Goal: Find specific page/section: Find specific page/section

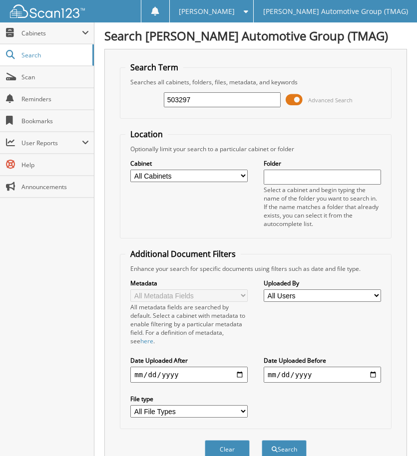
type input "503297"
click at [261, 440] on button "Search" at bounding box center [283, 449] width 45 height 18
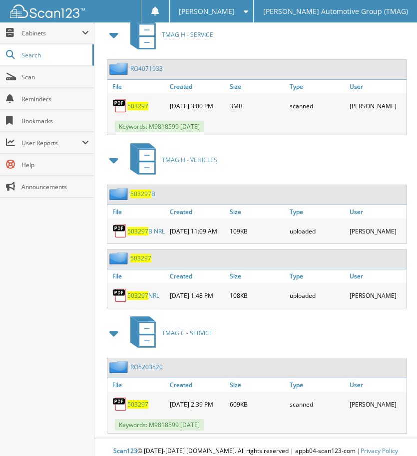
scroll to position [499, 0]
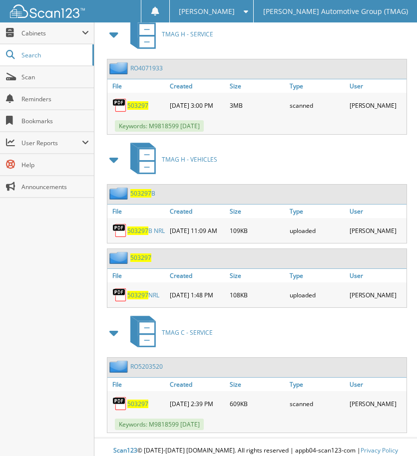
click at [139, 261] on span "503297" at bounding box center [140, 257] width 21 height 8
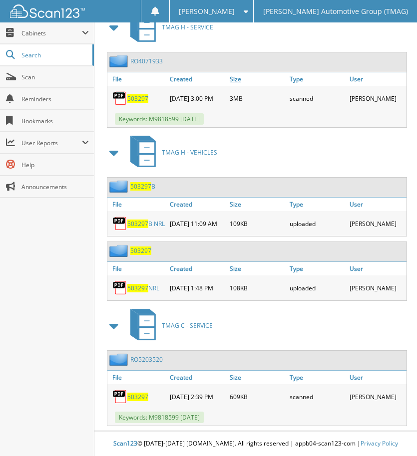
scroll to position [544, 0]
click at [145, 182] on span "503297" at bounding box center [140, 186] width 21 height 8
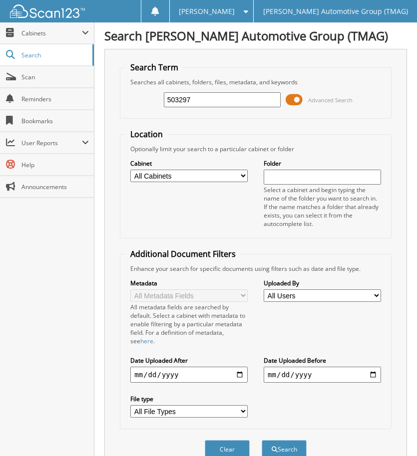
click at [200, 97] on input "503297" at bounding box center [222, 99] width 117 height 15
type input "5"
type input "290839"
click at [261, 440] on button "Search" at bounding box center [283, 449] width 45 height 18
click at [229, 103] on input "290839" at bounding box center [222, 99] width 117 height 15
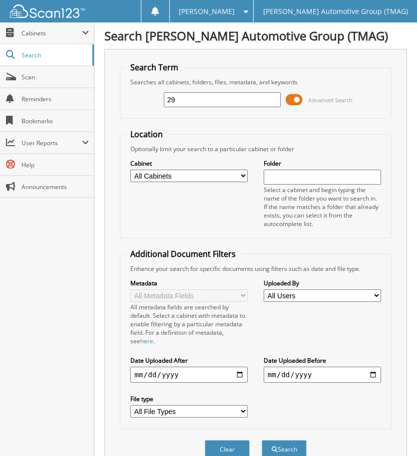
type input "2"
type input "290839"
click at [261, 440] on button "Search" at bounding box center [283, 449] width 45 height 18
click at [204, 102] on input "290839" at bounding box center [222, 99] width 117 height 15
type input "2"
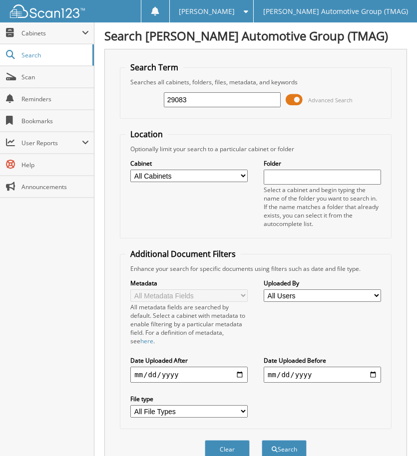
type input "290839"
click at [261, 440] on button "Search" at bounding box center [283, 449] width 45 height 18
click at [74, 76] on span "Scan" at bounding box center [54, 77] width 67 height 8
